Goal: Contribute content: Add original content to the website for others to see

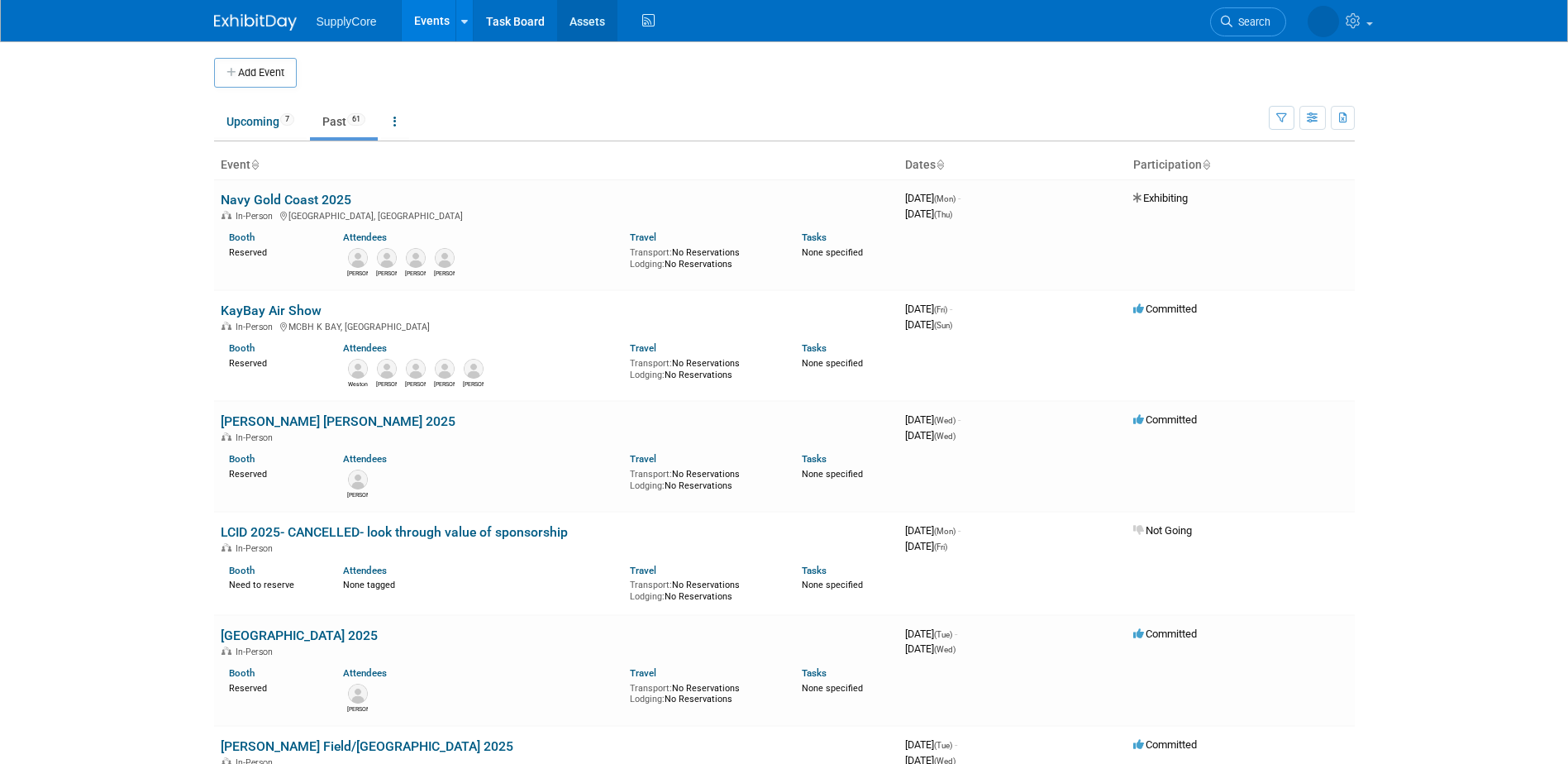
click at [588, 6] on link "Assets" at bounding box center [588, 20] width 61 height 41
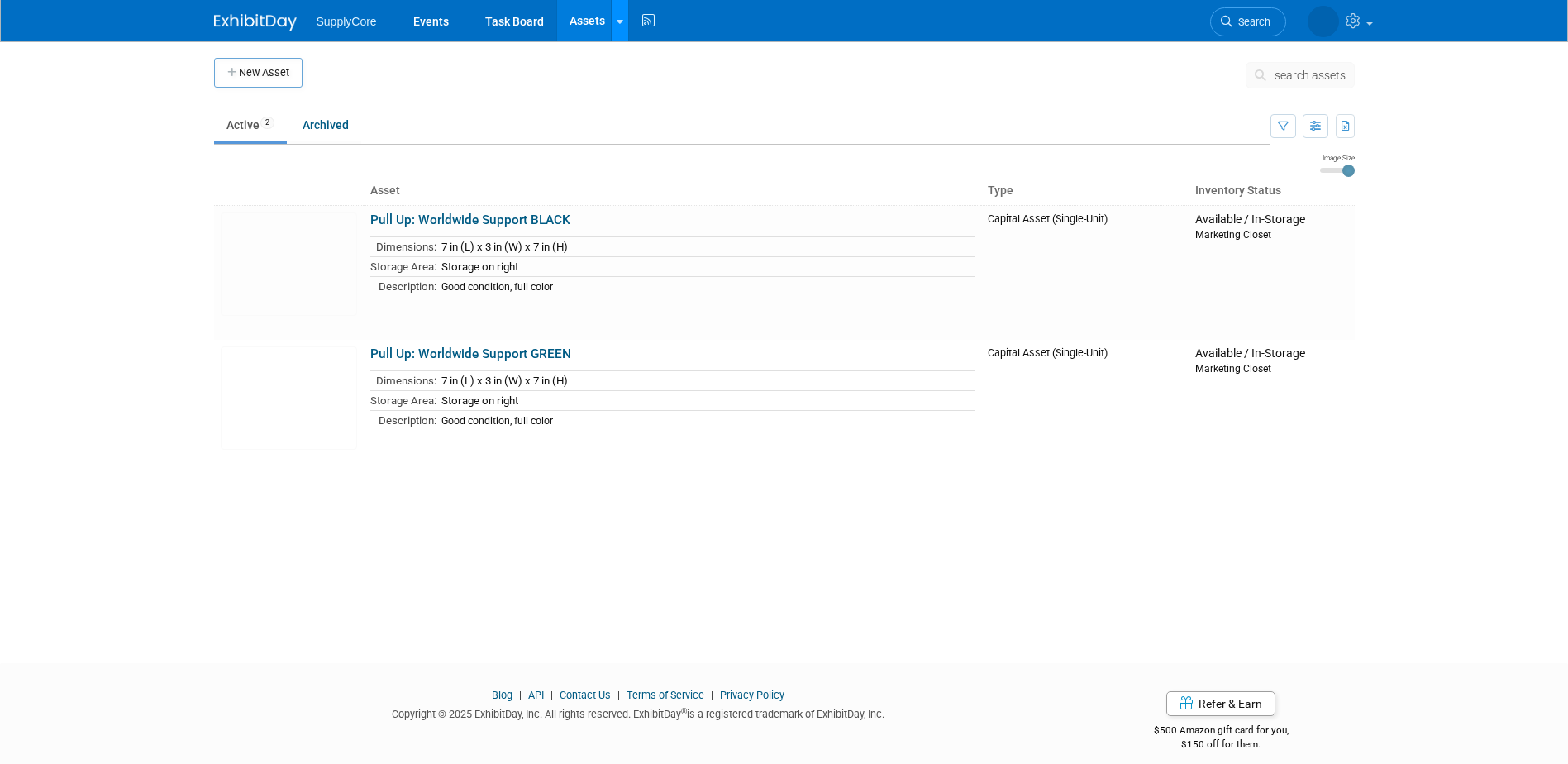
click at [622, 27] on link at bounding box center [619, 20] width 17 height 41
click at [652, 57] on link "New Asset" at bounding box center [684, 59] width 146 height 23
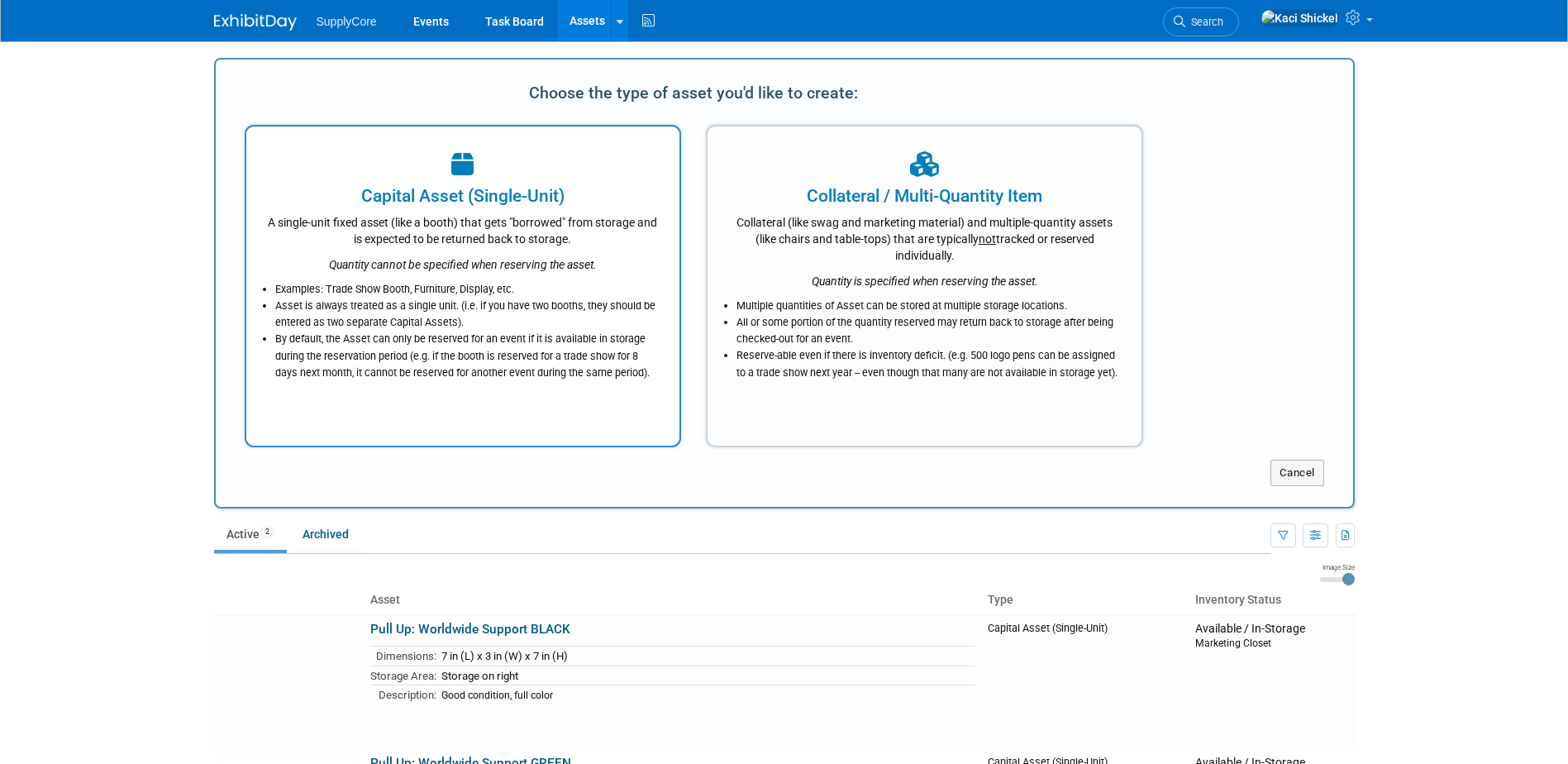
click at [495, 286] on li "Examples: Trade Show Booth, Furniture, Display, etc." at bounding box center [467, 289] width 385 height 17
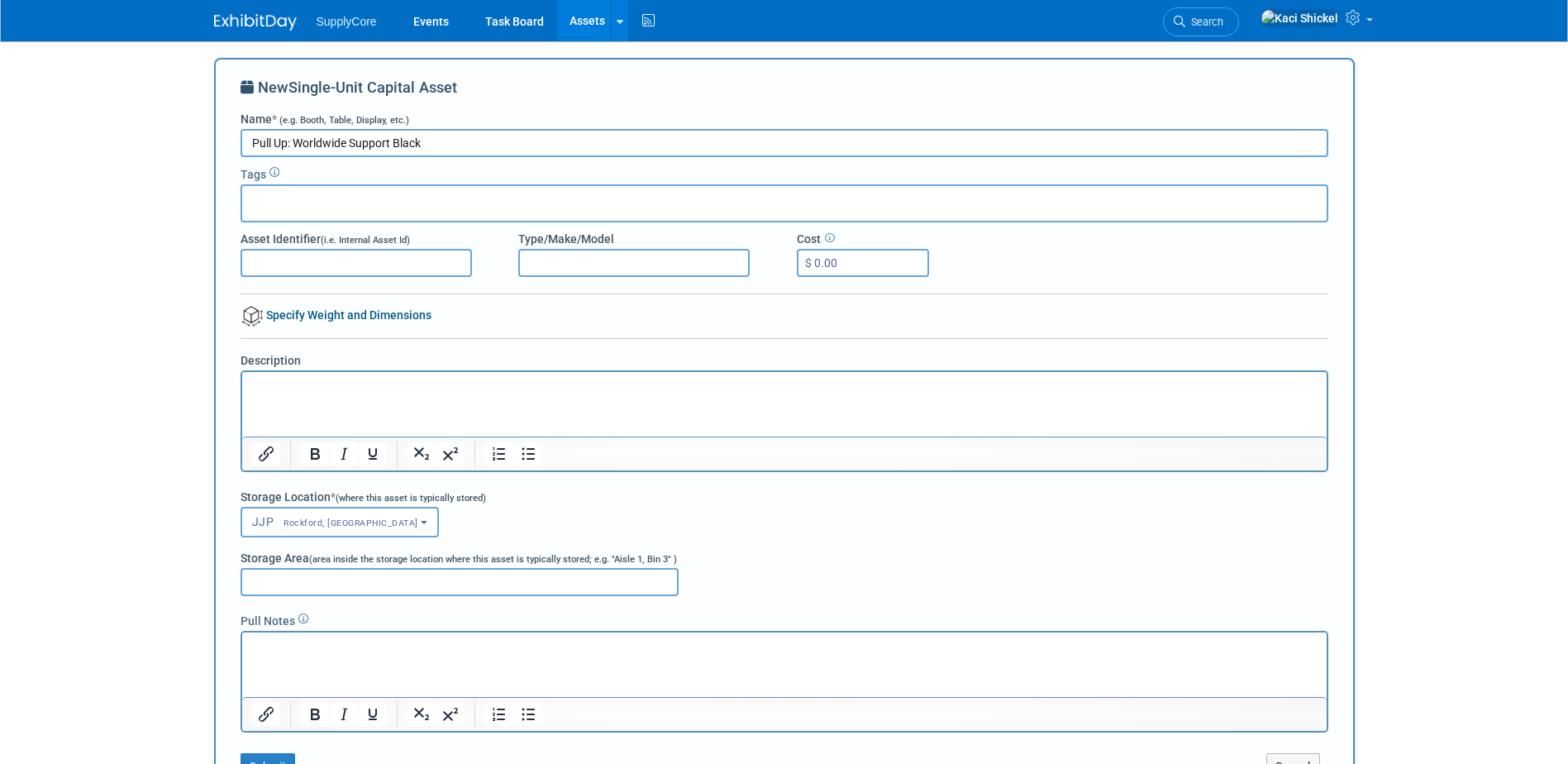
type input "Pull Up: Worldwide Support Black"
drag, startPoint x: 551, startPoint y: 78, endPoint x: 626, endPoint y: 76, distance: 75.0
click at [626, 76] on div "New Single-Unit Capital Asset Name * (e.g. Booth, Table, Display, etc.) Pull Up…" at bounding box center [784, 428] width 1141 height 741
click at [336, 208] on input "text" at bounding box center [315, 201] width 132 height 17
click at [310, 528] on button "JJP Rockford, IL" at bounding box center [340, 522] width 199 height 30
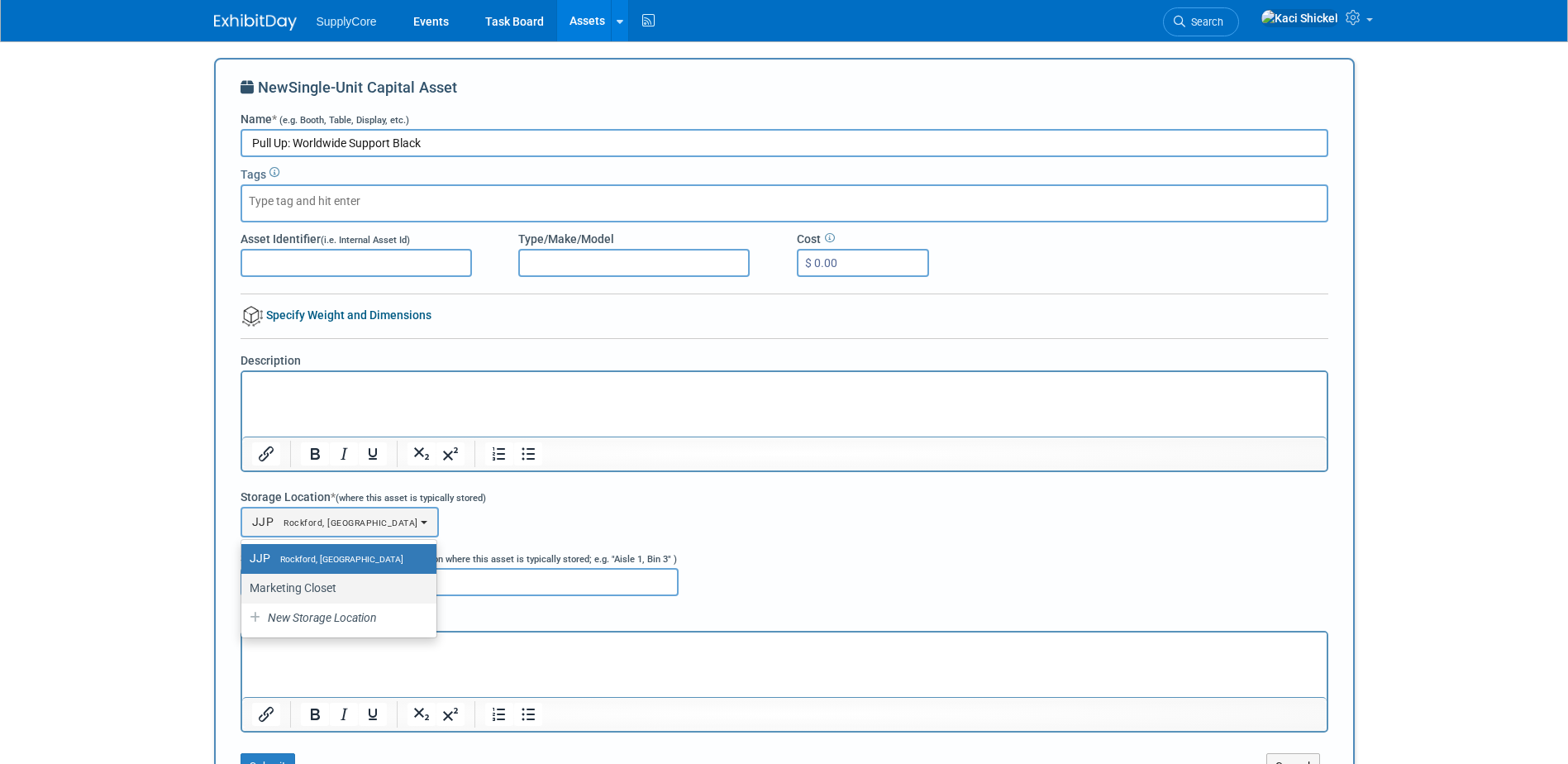
click at [308, 580] on label "Marketing Closet" at bounding box center [334, 587] width 170 height 21
click at [244, 583] on input "Marketing Closet" at bounding box center [239, 589] width 11 height 11
select select "11223894"
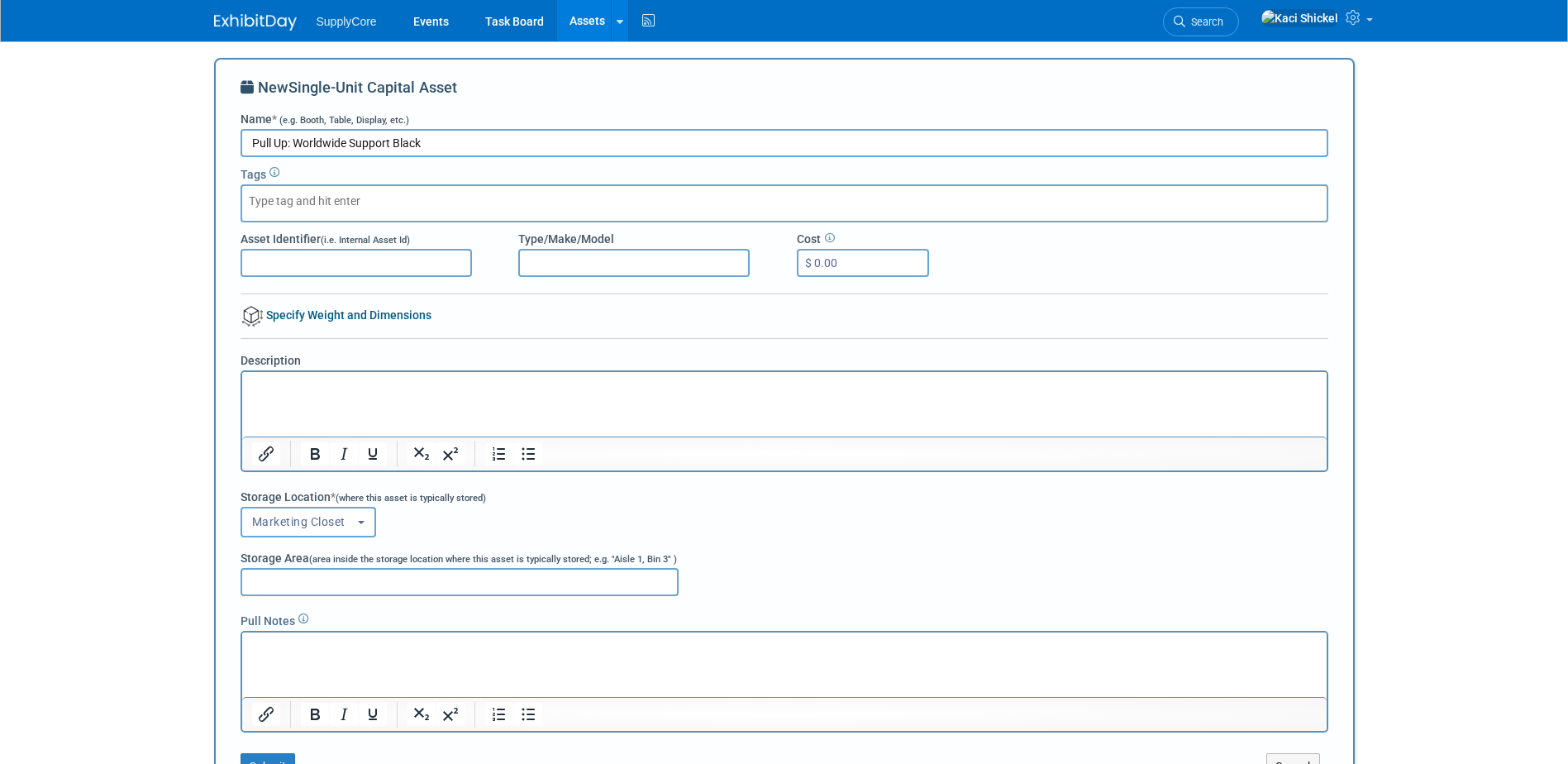
click at [286, 265] on input "Asset Identifier (i.e. Internal Asset Id)" at bounding box center [356, 263] width 231 height 28
click at [402, 197] on div at bounding box center [784, 203] width 1088 height 38
click at [354, 388] on p "Rich Text Area. Press ALT-0 for help." at bounding box center [784, 387] width 1066 height 17
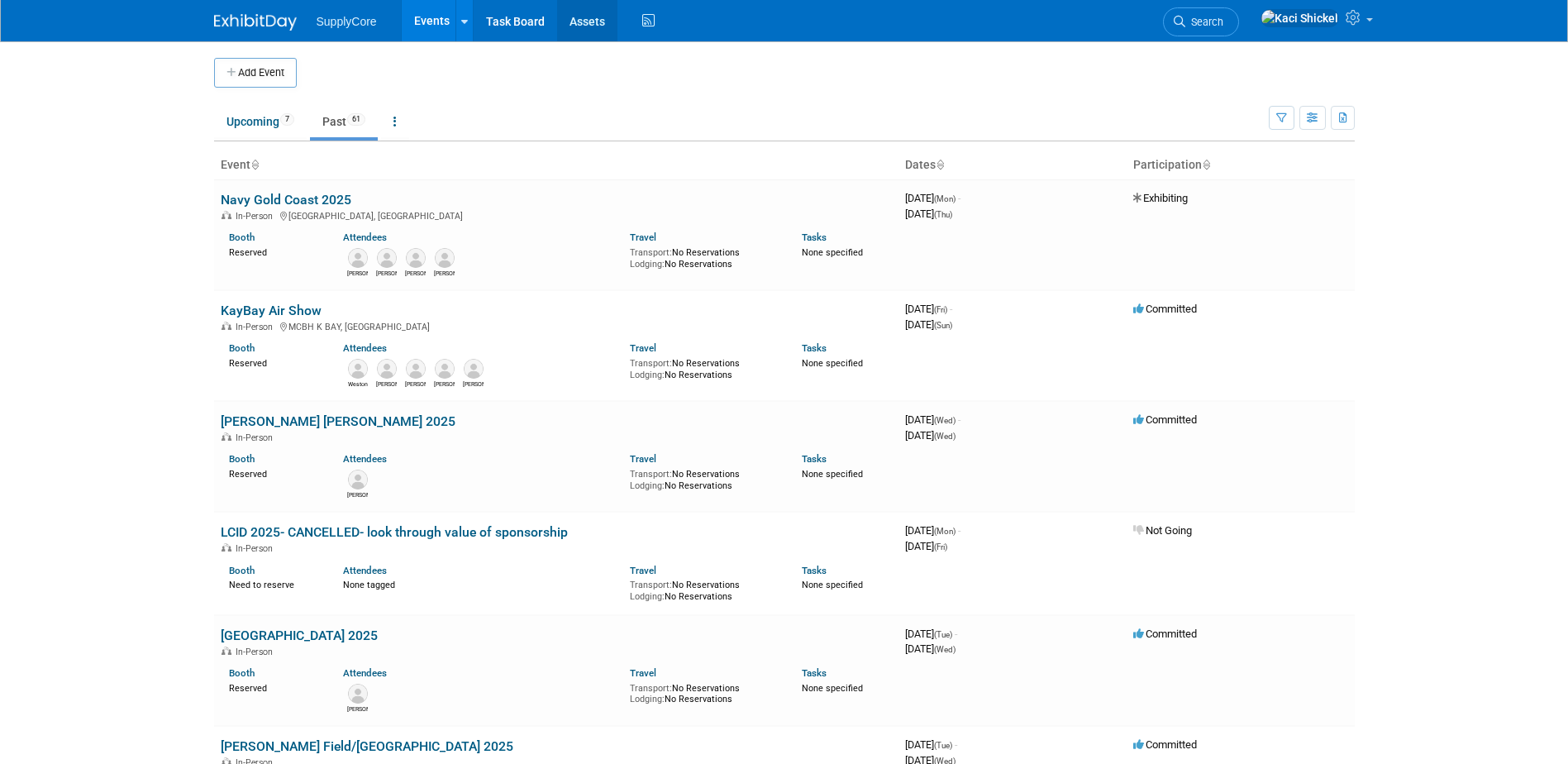
click at [569, 21] on link "Assets" at bounding box center [588, 20] width 61 height 41
